Goal: Communication & Community: Answer question/provide support

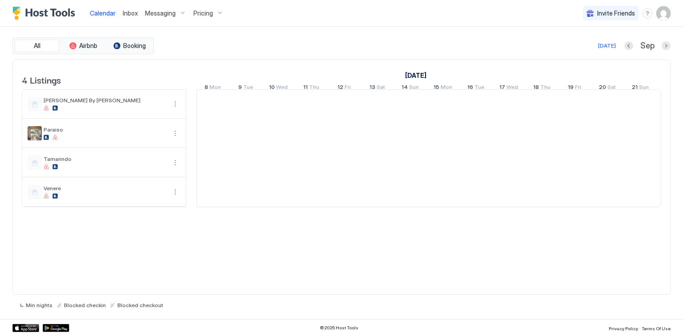
scroll to position [0, 494]
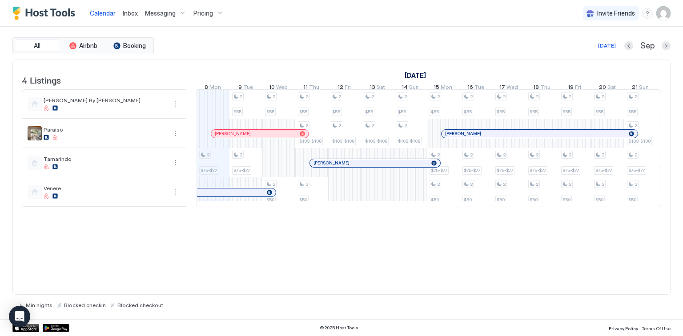
click at [127, 13] on span "Inbox" at bounding box center [130, 13] width 15 height 8
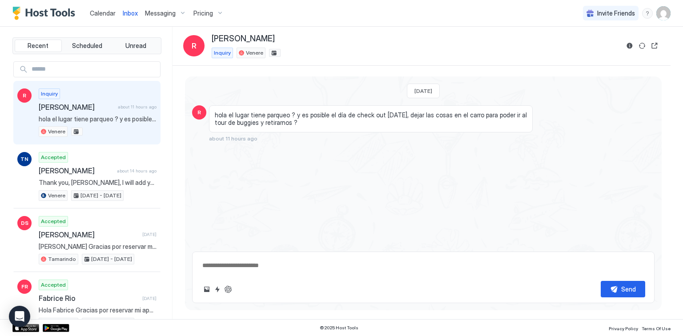
click at [263, 266] on textarea at bounding box center [423, 266] width 444 height 16
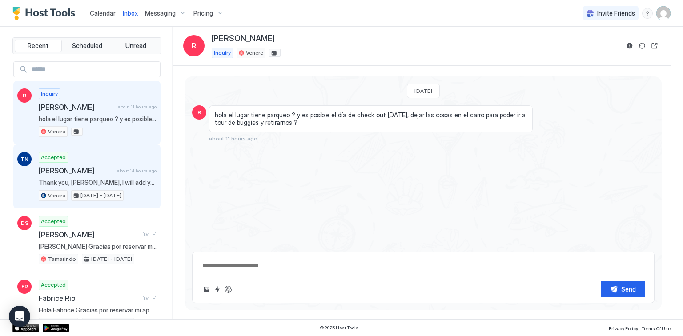
click at [124, 185] on div "Accepted [PERSON_NAME] about 14 hours ago Thank you, [PERSON_NAME], I will add …" at bounding box center [98, 176] width 118 height 49
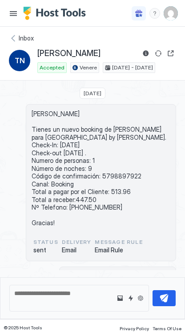
click at [107, 174] on span "[PERSON_NAME] Tienes un nuevo booking de [PERSON_NAME] para [GEOGRAPHIC_DATA] b…" at bounding box center [101, 168] width 139 height 117
copy span "5798897922"
drag, startPoint x: 84, startPoint y: 54, endPoint x: 36, endPoint y: 53, distance: 47.6
click at [36, 53] on div "TN [PERSON_NAME] Accepted Venere [DATE] - [DATE]" at bounding box center [92, 60] width 167 height 25
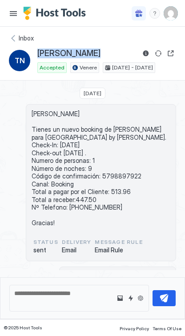
copy span "[PERSON_NAME]"
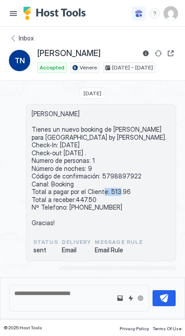
drag, startPoint x: 124, startPoint y: 189, endPoint x: 106, endPoint y: 190, distance: 17.4
click at [106, 190] on span "[PERSON_NAME] Tienes un nuevo booking de [PERSON_NAME] para [GEOGRAPHIC_DATA] b…" at bounding box center [101, 168] width 139 height 117
copy span "513.96"
drag, startPoint x: 110, startPoint y: 207, endPoint x: 67, endPoint y: 206, distance: 43.6
click at [67, 206] on span "[PERSON_NAME] Tienes un nuevo booking de [PERSON_NAME] para [GEOGRAPHIC_DATA] b…" at bounding box center [101, 168] width 139 height 117
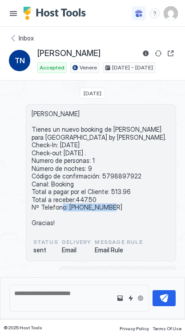
copy span "[PHONE_NUMBER]"
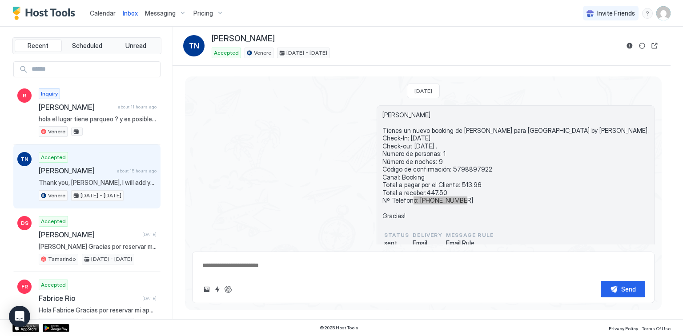
type textarea "*"
